Goal: Task Accomplishment & Management: Use online tool/utility

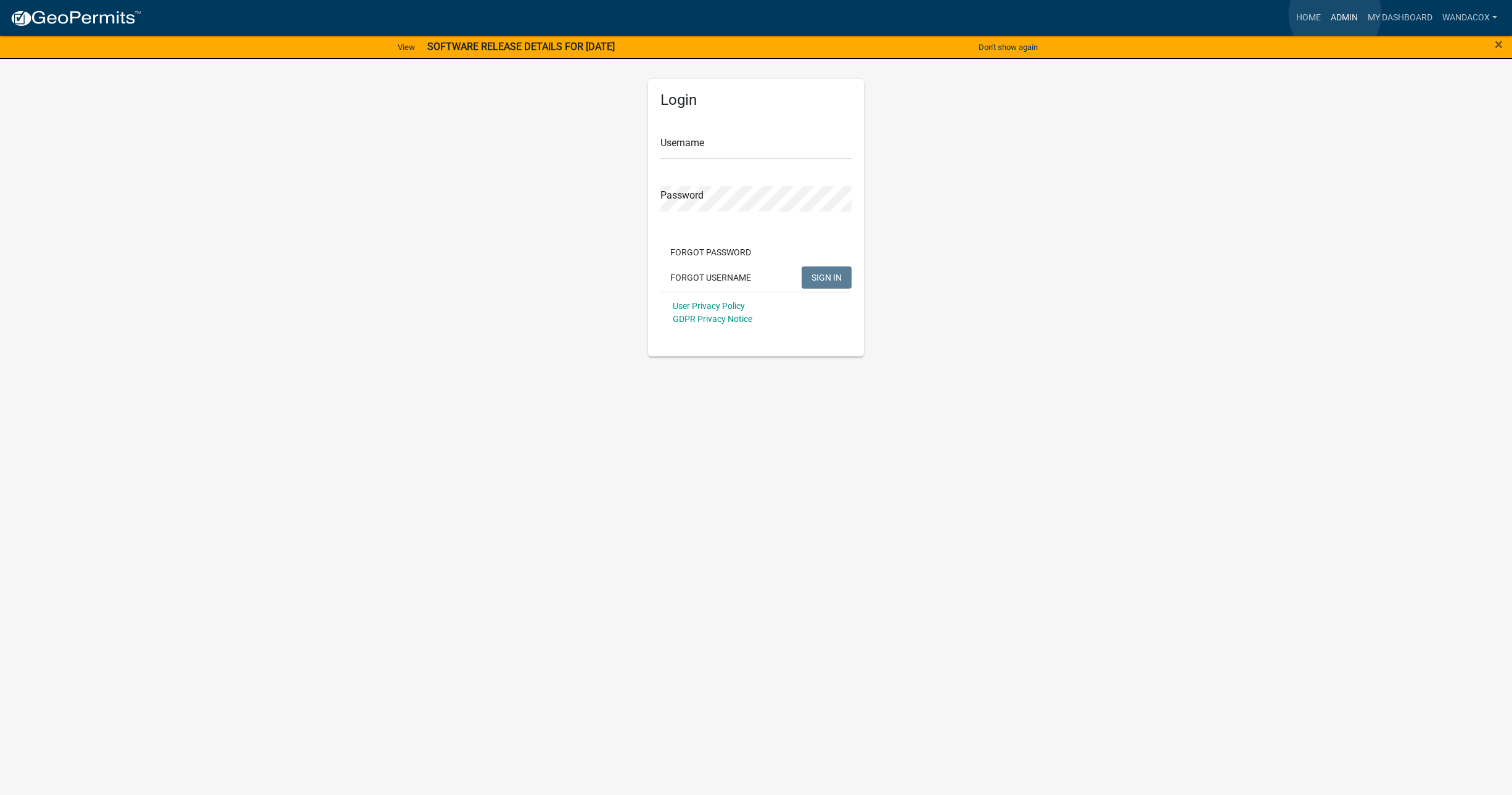
click at [1335, 14] on link "Admin" at bounding box center [1344, 18] width 37 height 24
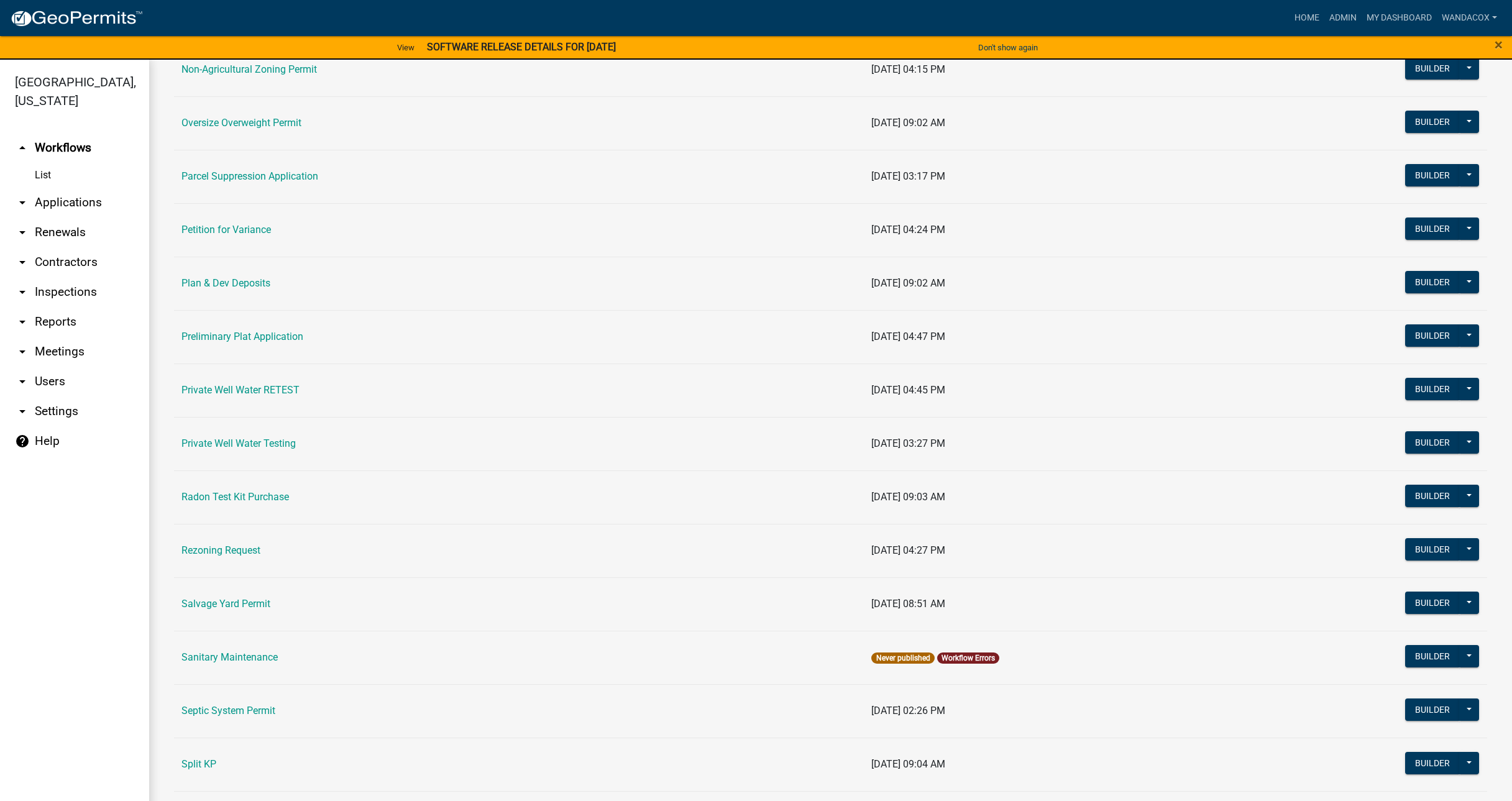
scroll to position [1275, 0]
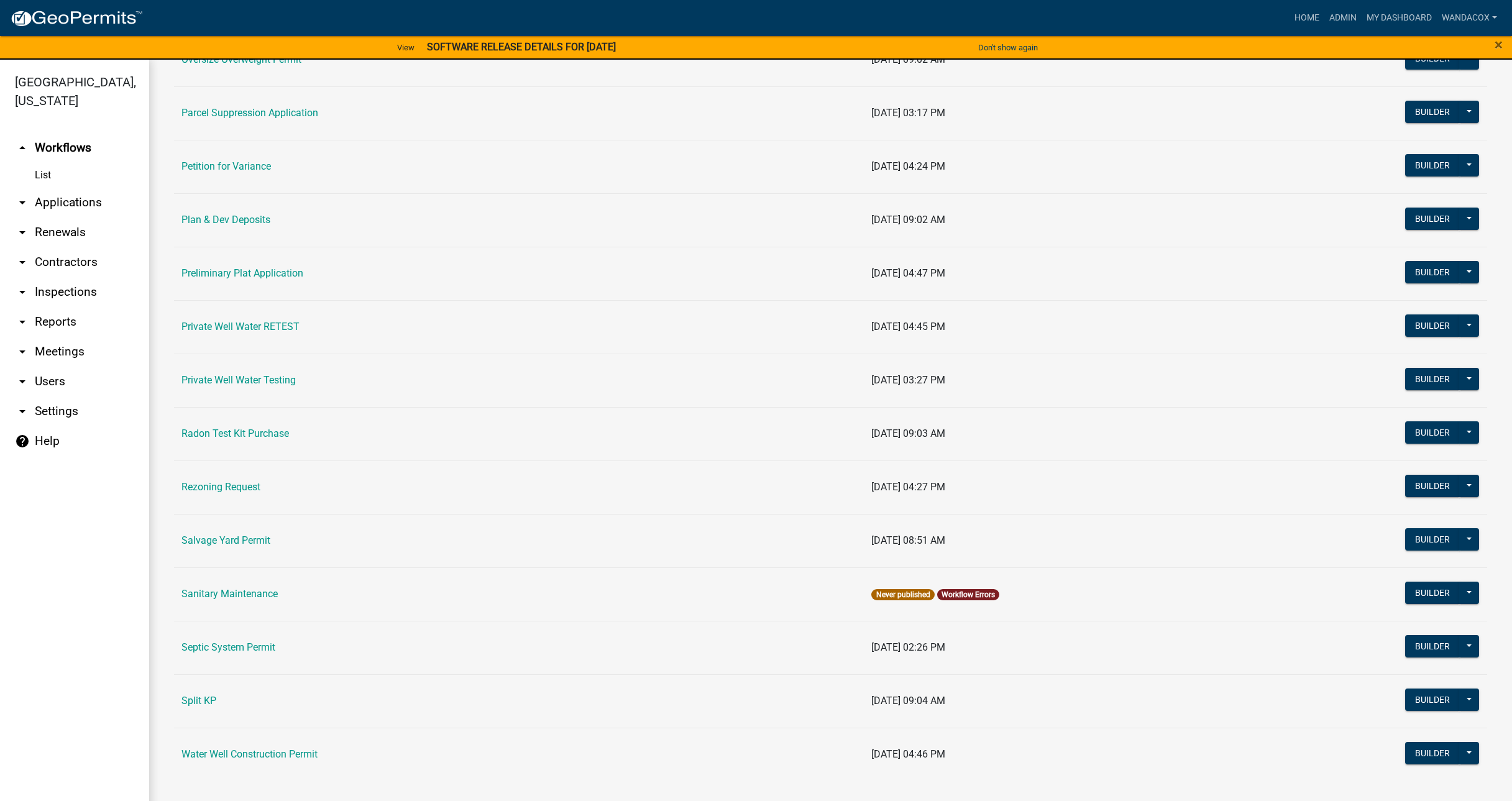
click at [38, 188] on link "arrow_drop_down Applications" at bounding box center [75, 202] width 149 height 30
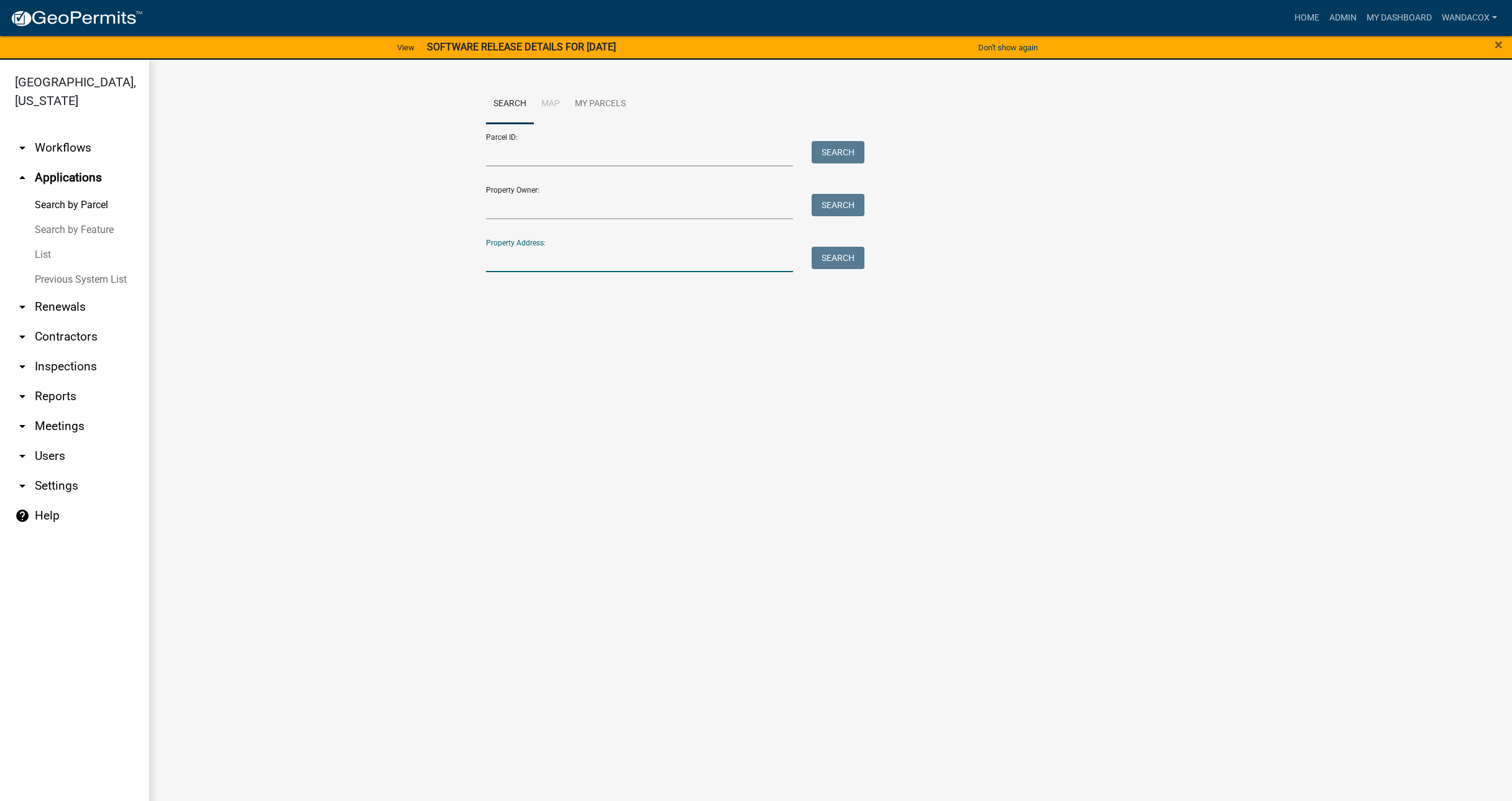
click at [523, 260] on input "Property Address:" at bounding box center [639, 259] width 307 height 25
type input "254 330th"
click at [839, 261] on button "Search" at bounding box center [838, 257] width 53 height 22
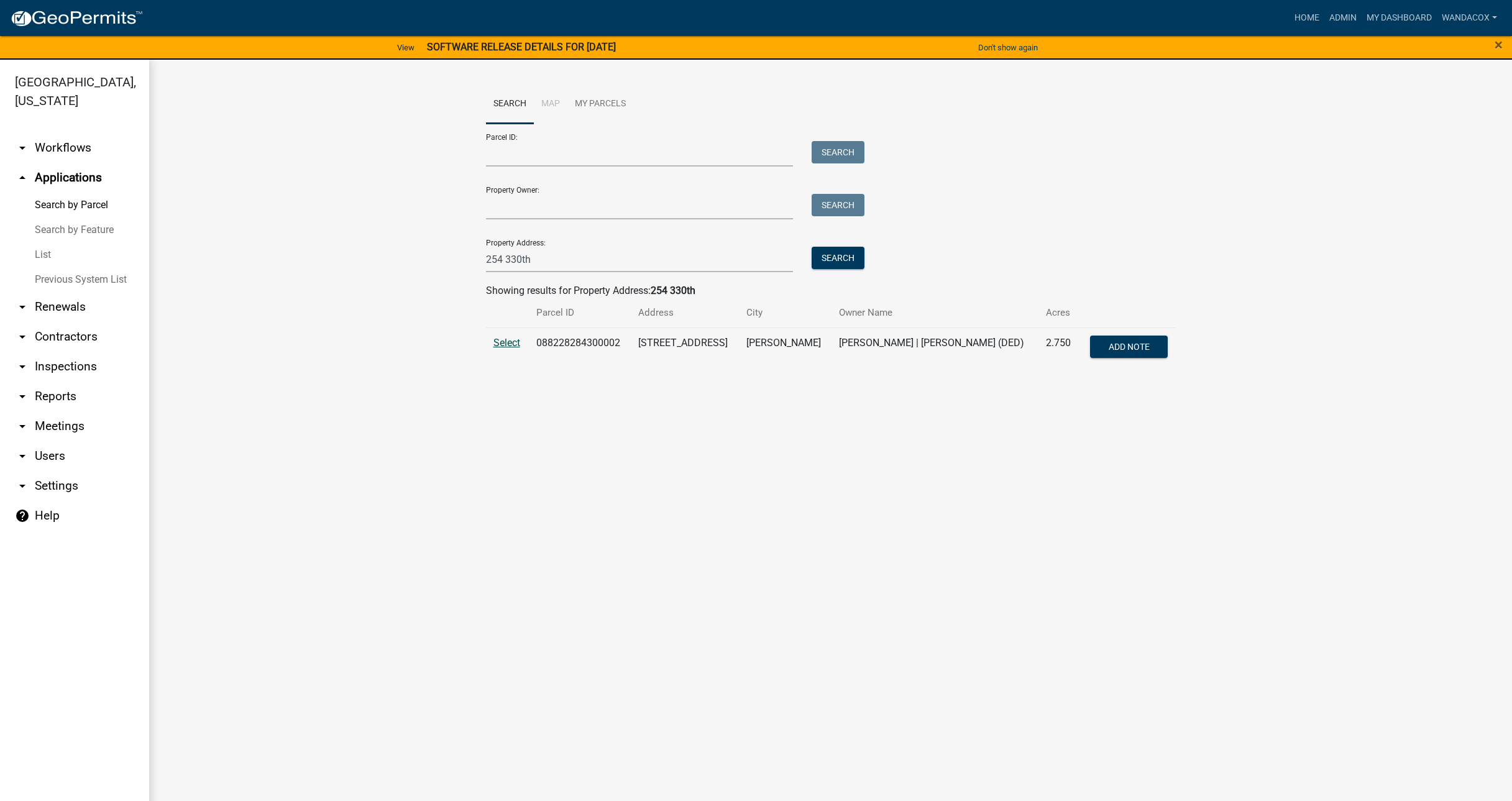
click at [513, 341] on span "Select" at bounding box center [507, 343] width 27 height 12
